Goal: Navigation & Orientation: Find specific page/section

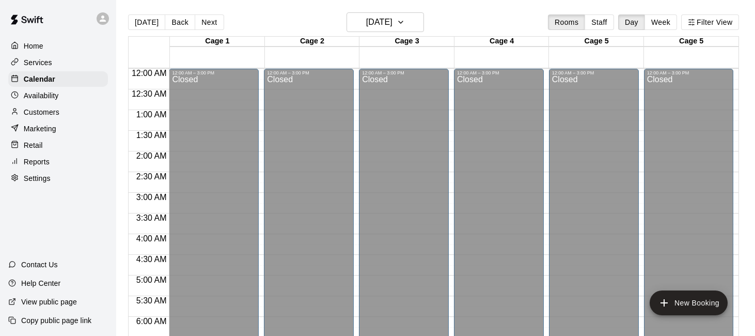
scroll to position [682, 0]
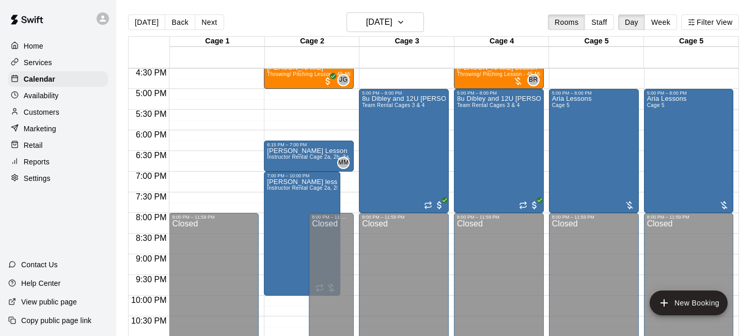
click at [52, 93] on p "Availability" at bounding box center [41, 95] width 35 height 10
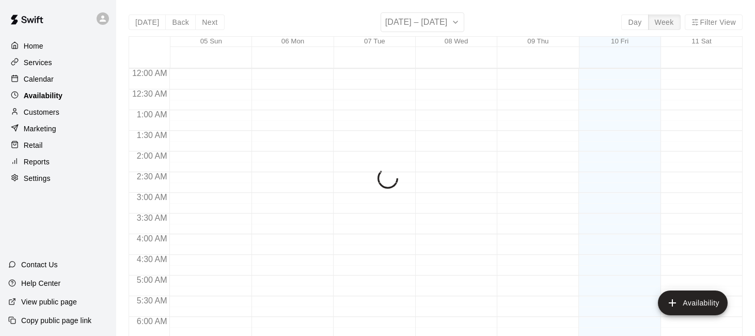
scroll to position [413, 0]
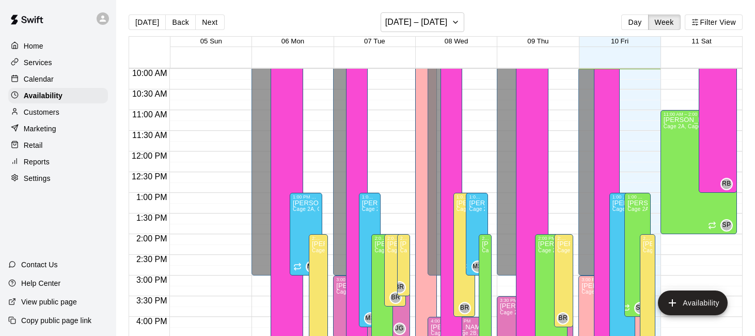
click at [55, 75] on div "Calendar" at bounding box center [58, 78] width 100 height 15
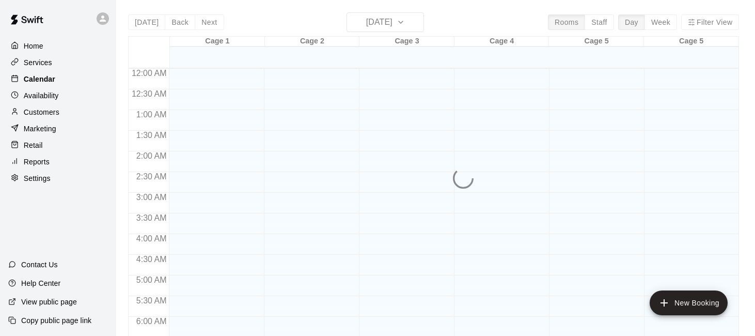
scroll to position [413, 0]
click at [55, 63] on div "Services" at bounding box center [58, 62] width 100 height 15
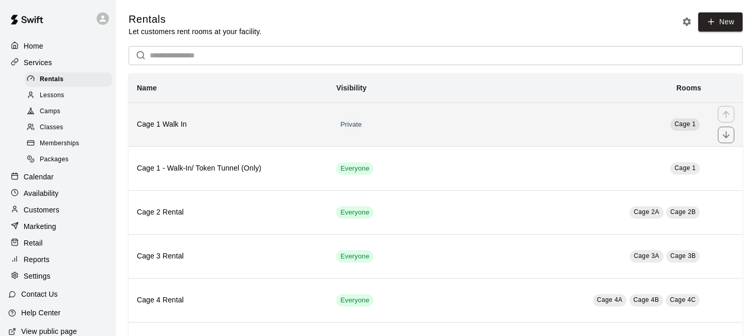
scroll to position [5, 0]
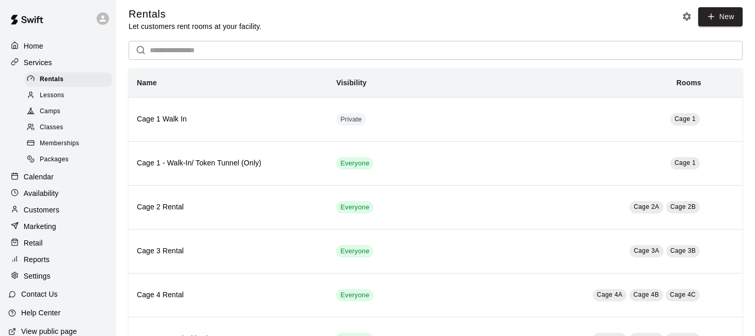
click at [89, 114] on div "Camps" at bounding box center [68, 111] width 87 height 14
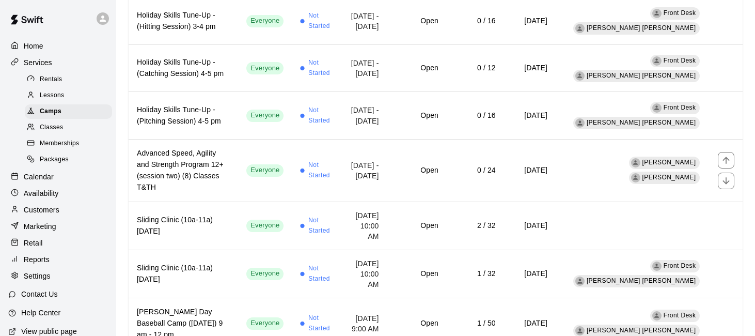
scroll to position [1284, 0]
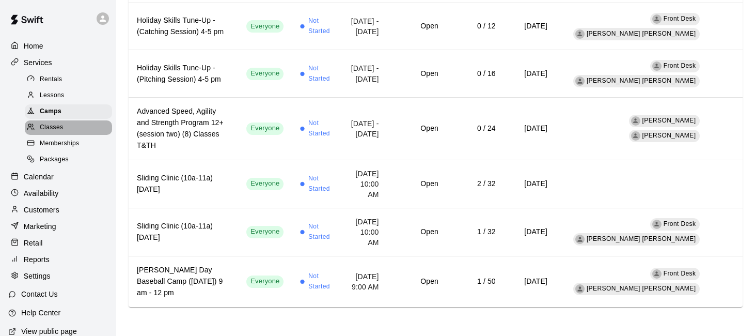
click at [65, 125] on div "Classes" at bounding box center [68, 127] width 87 height 14
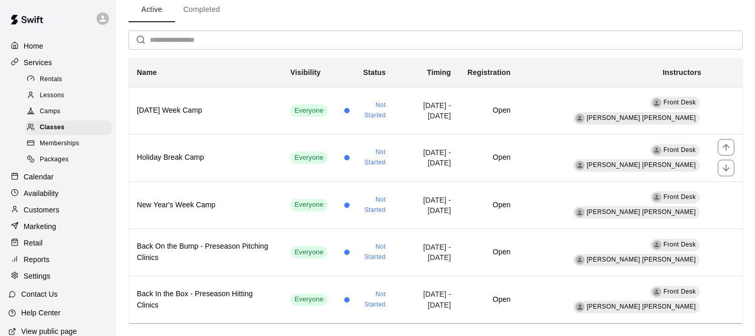
scroll to position [63, 0]
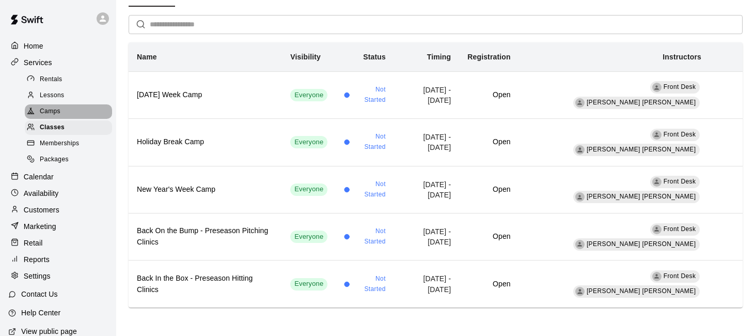
click at [95, 106] on div "Camps" at bounding box center [68, 111] width 87 height 14
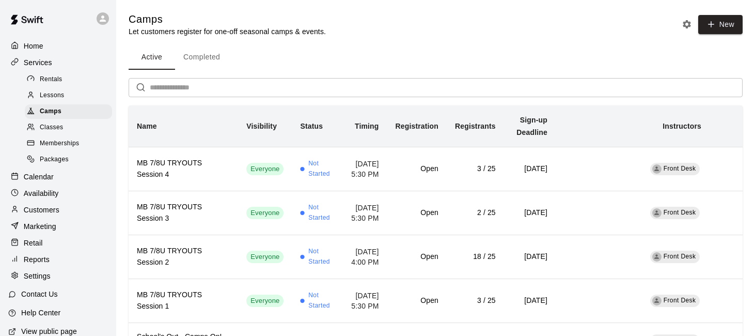
click at [79, 129] on div "Classes" at bounding box center [68, 127] width 87 height 14
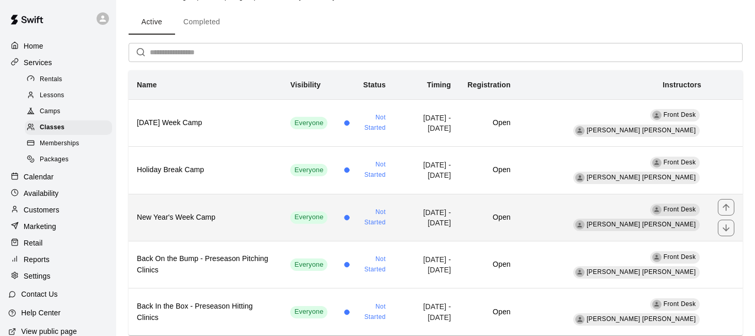
scroll to position [63, 0]
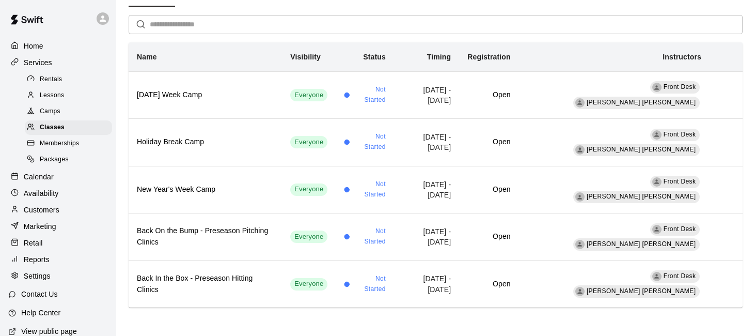
click at [53, 112] on span "Camps" at bounding box center [50, 111] width 21 height 10
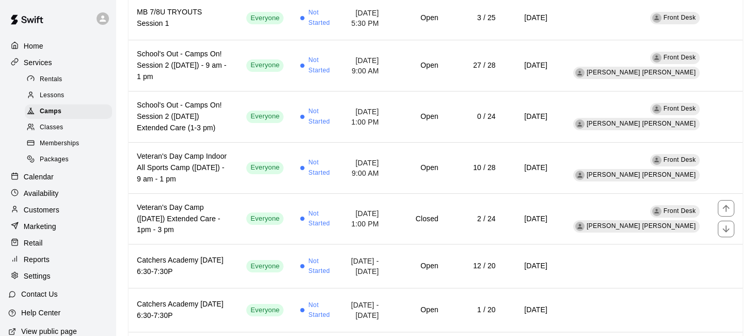
scroll to position [236, 0]
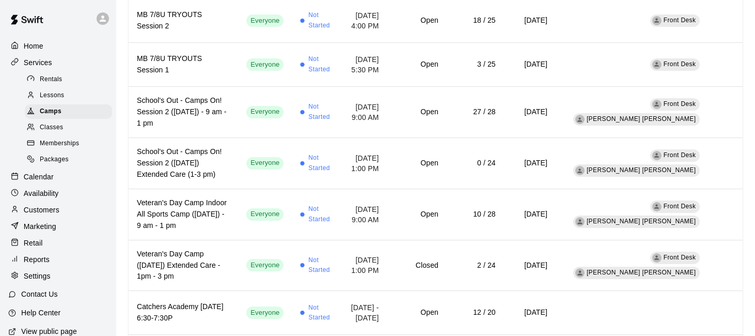
click at [84, 129] on div "Classes" at bounding box center [68, 127] width 87 height 14
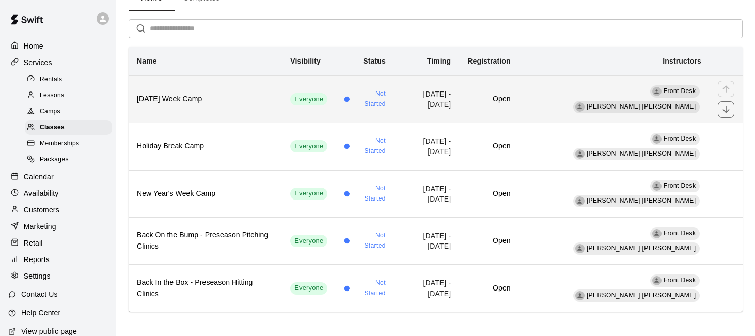
scroll to position [60, 0]
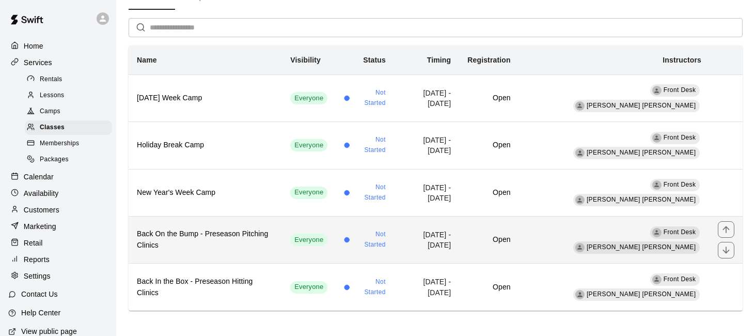
click at [258, 231] on h6 "Back On the Bump - Preseason Pitching Clinics" at bounding box center [205, 239] width 137 height 23
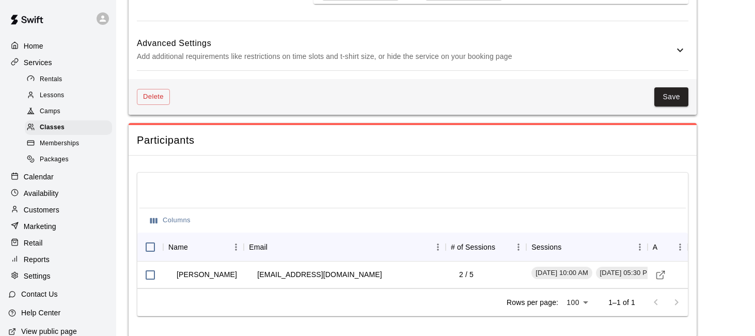
scroll to position [898, 0]
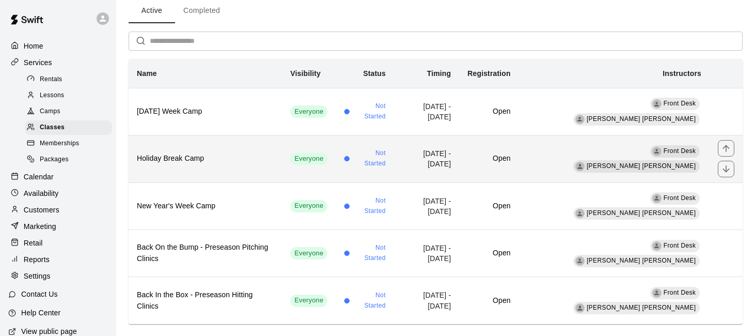
scroll to position [63, 0]
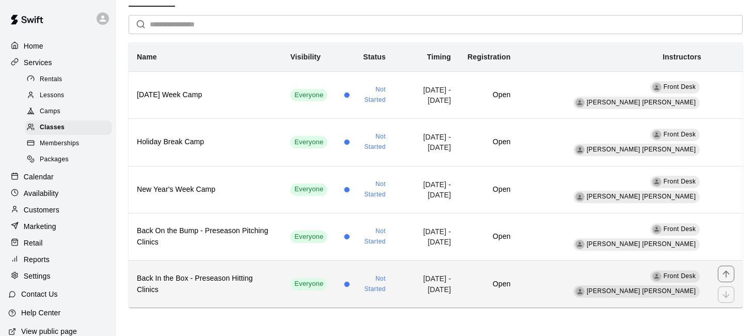
click at [239, 276] on th "Back In the Box - Preseason Hitting Clinics" at bounding box center [205, 283] width 153 height 47
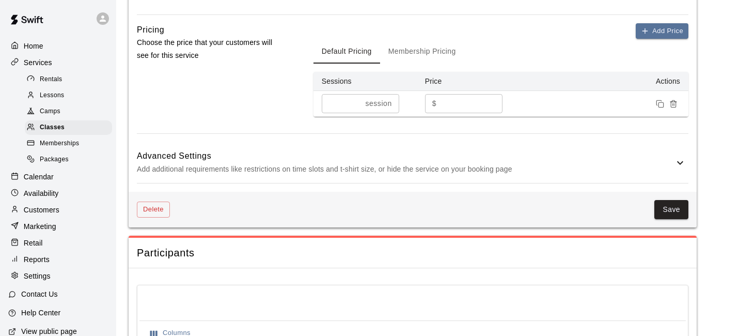
scroll to position [872, 0]
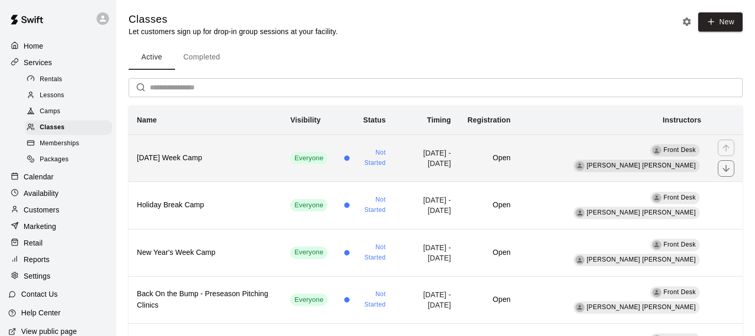
scroll to position [63, 0]
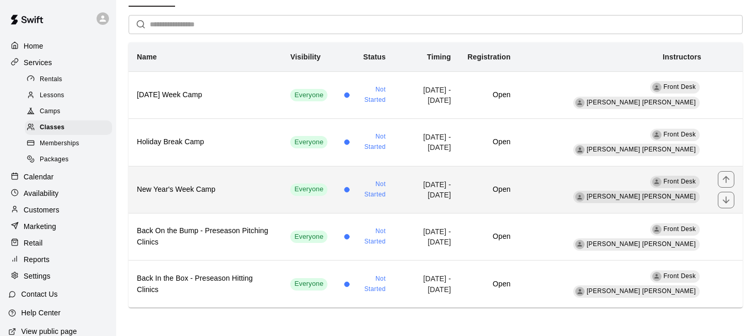
click at [217, 179] on th "New Year's Week Camp" at bounding box center [205, 189] width 153 height 47
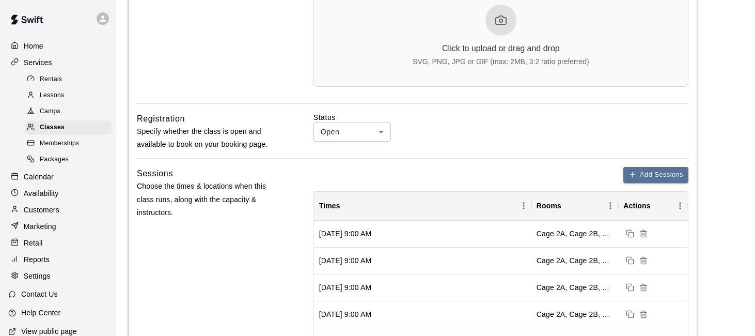
scroll to position [378, 0]
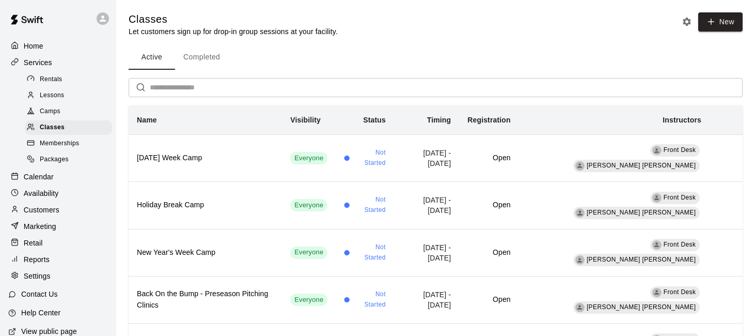
click at [51, 175] on p "Calendar" at bounding box center [39, 176] width 30 height 10
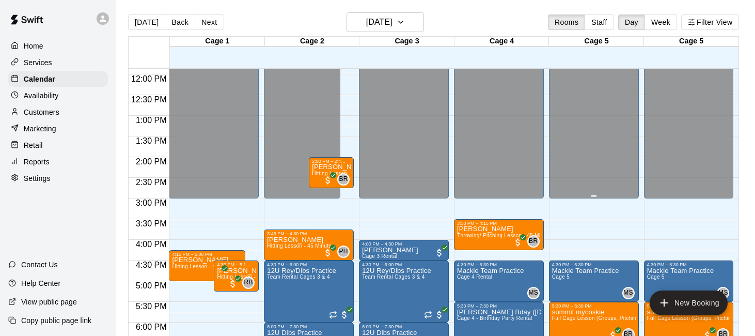
scroll to position [492, 0]
